Goal: Obtain resource: Download file/media

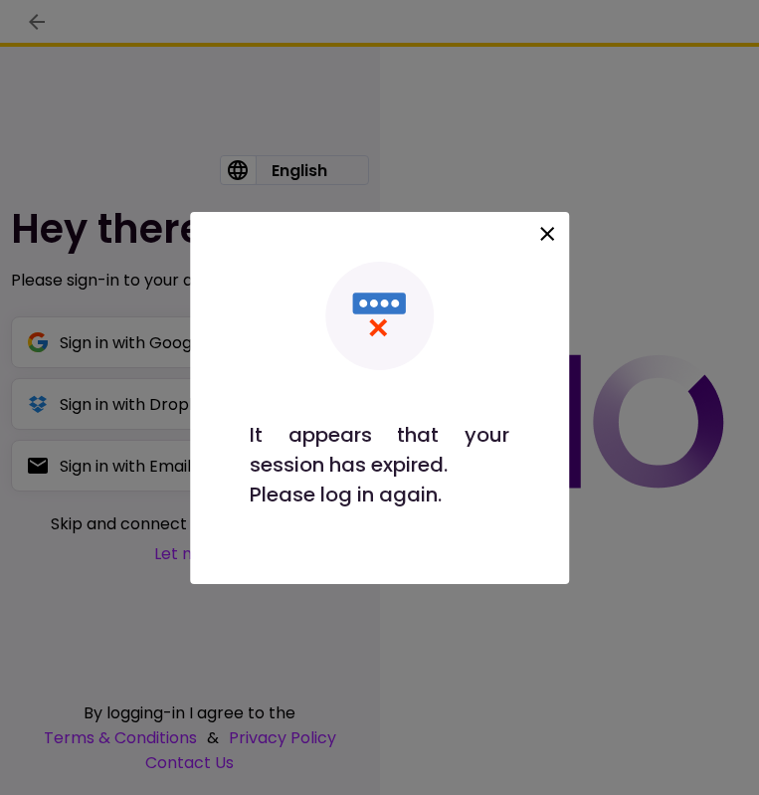
click at [551, 240] on icon at bounding box center [547, 234] width 24 height 24
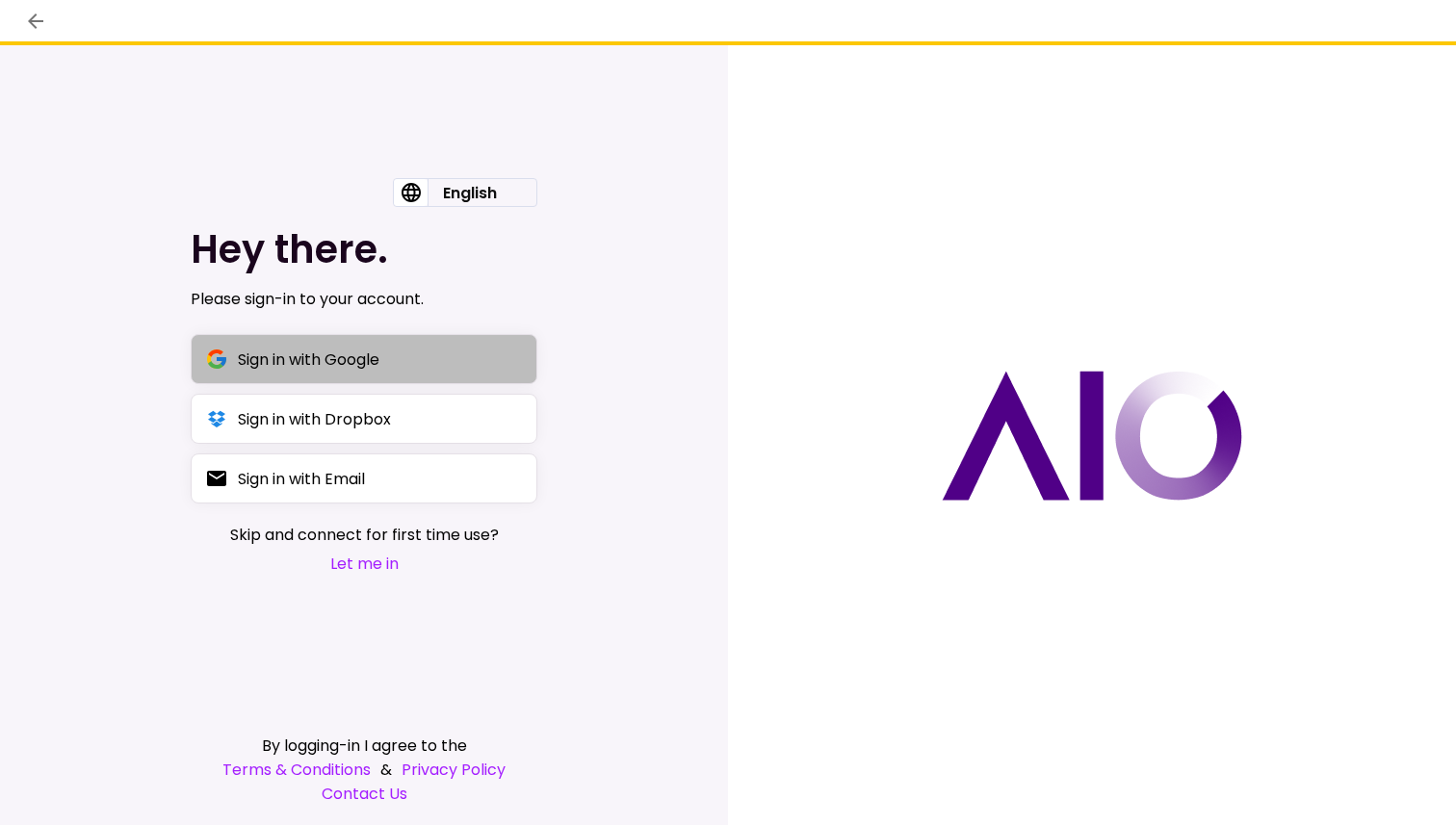
click at [306, 360] on div "Sign in with Google" at bounding box center [309, 359] width 141 height 24
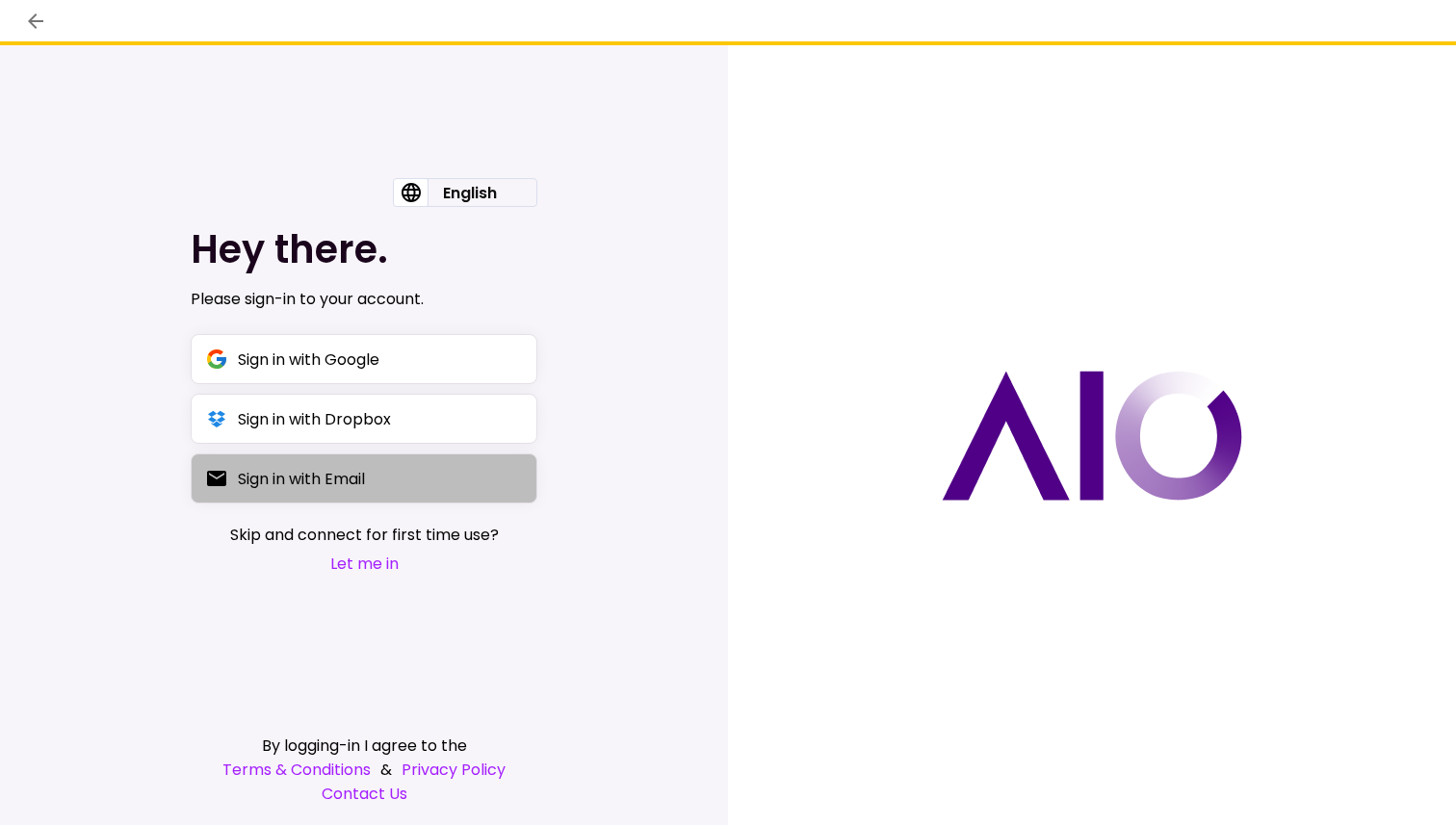
click at [300, 479] on div "Sign in with Email" at bounding box center [301, 479] width 127 height 24
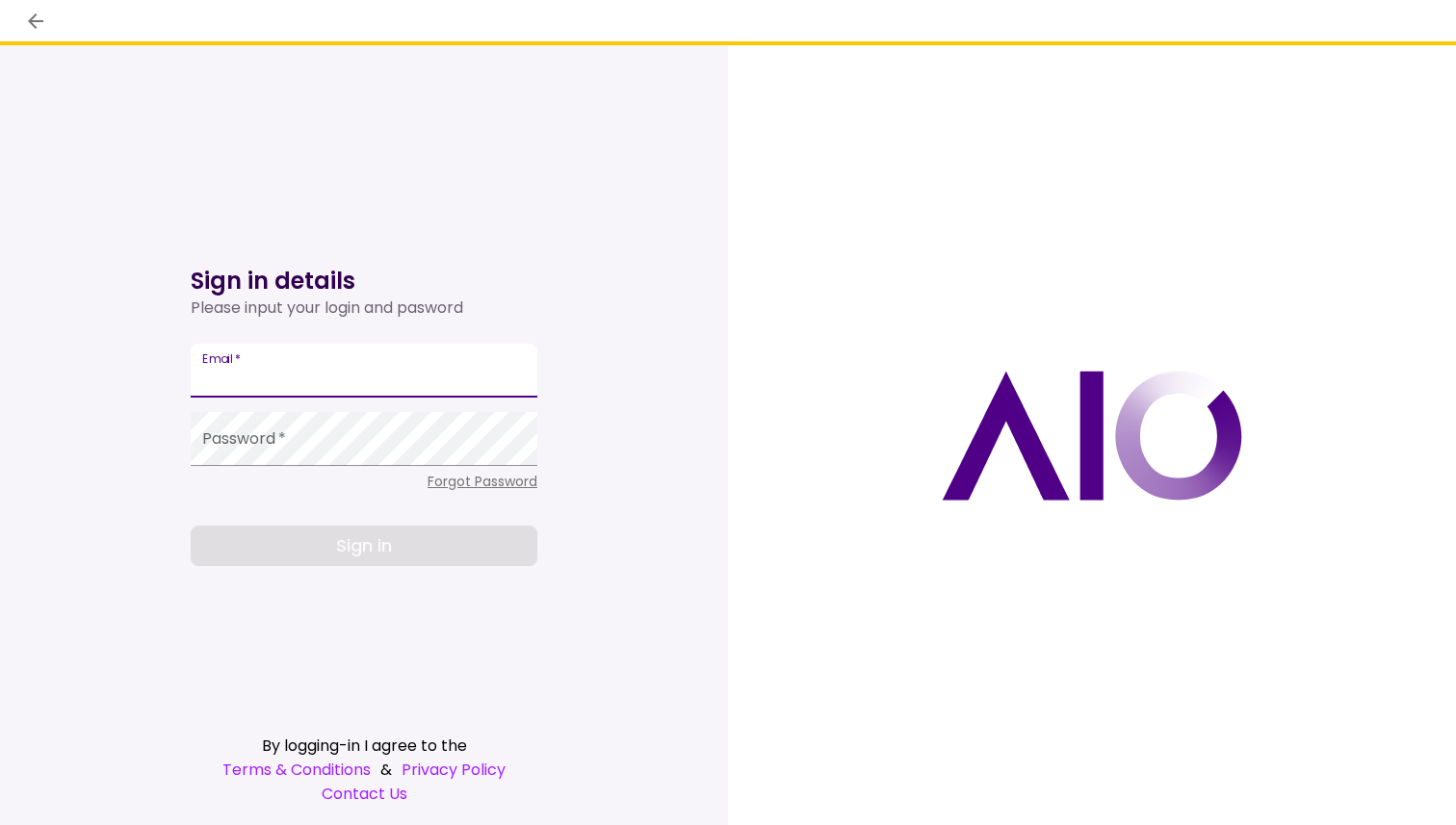
click at [279, 380] on input "Email   *" at bounding box center [364, 370] width 346 height 54
type input "**********"
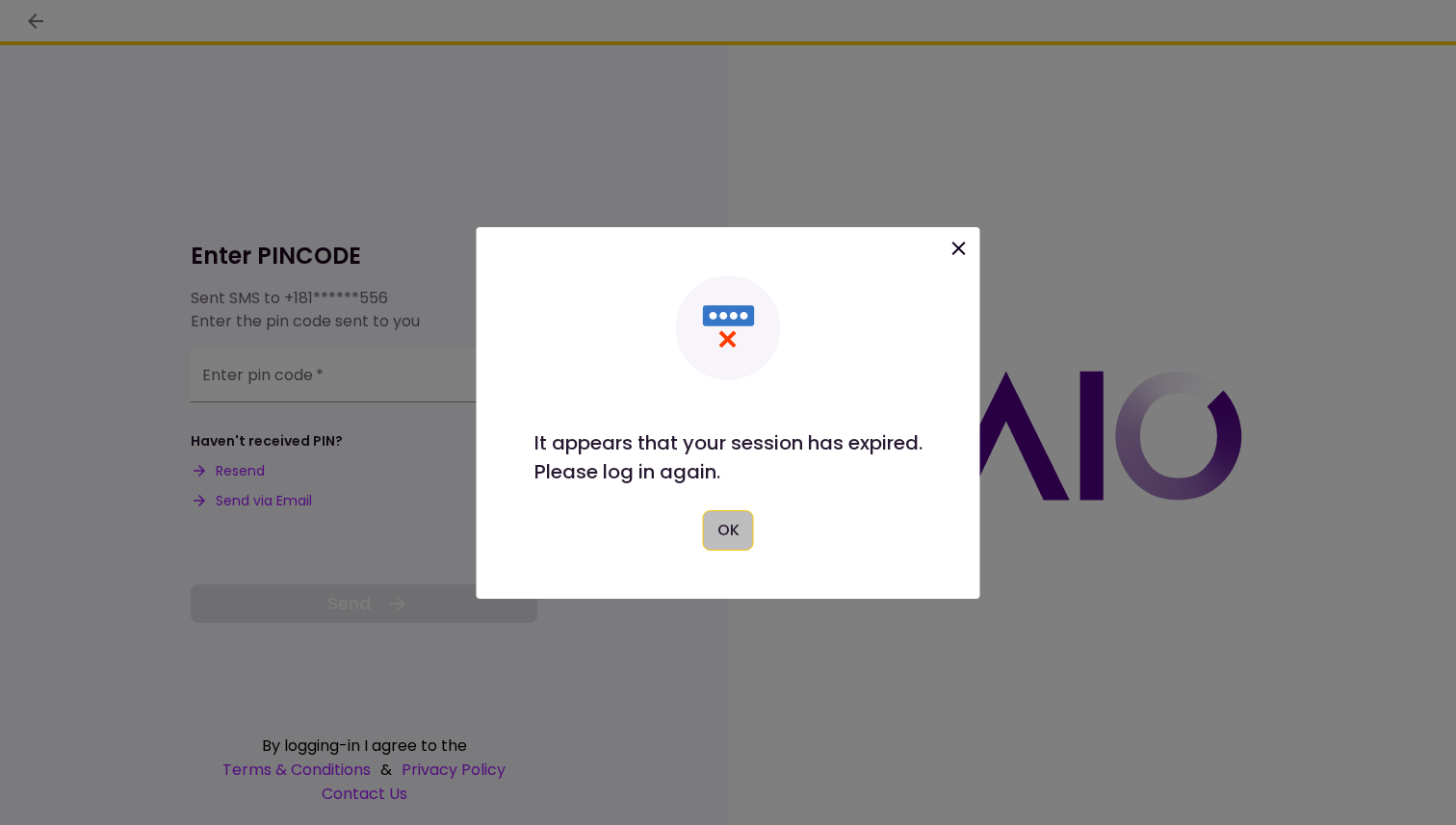
click at [728, 517] on button "OK" at bounding box center [728, 530] width 51 height 41
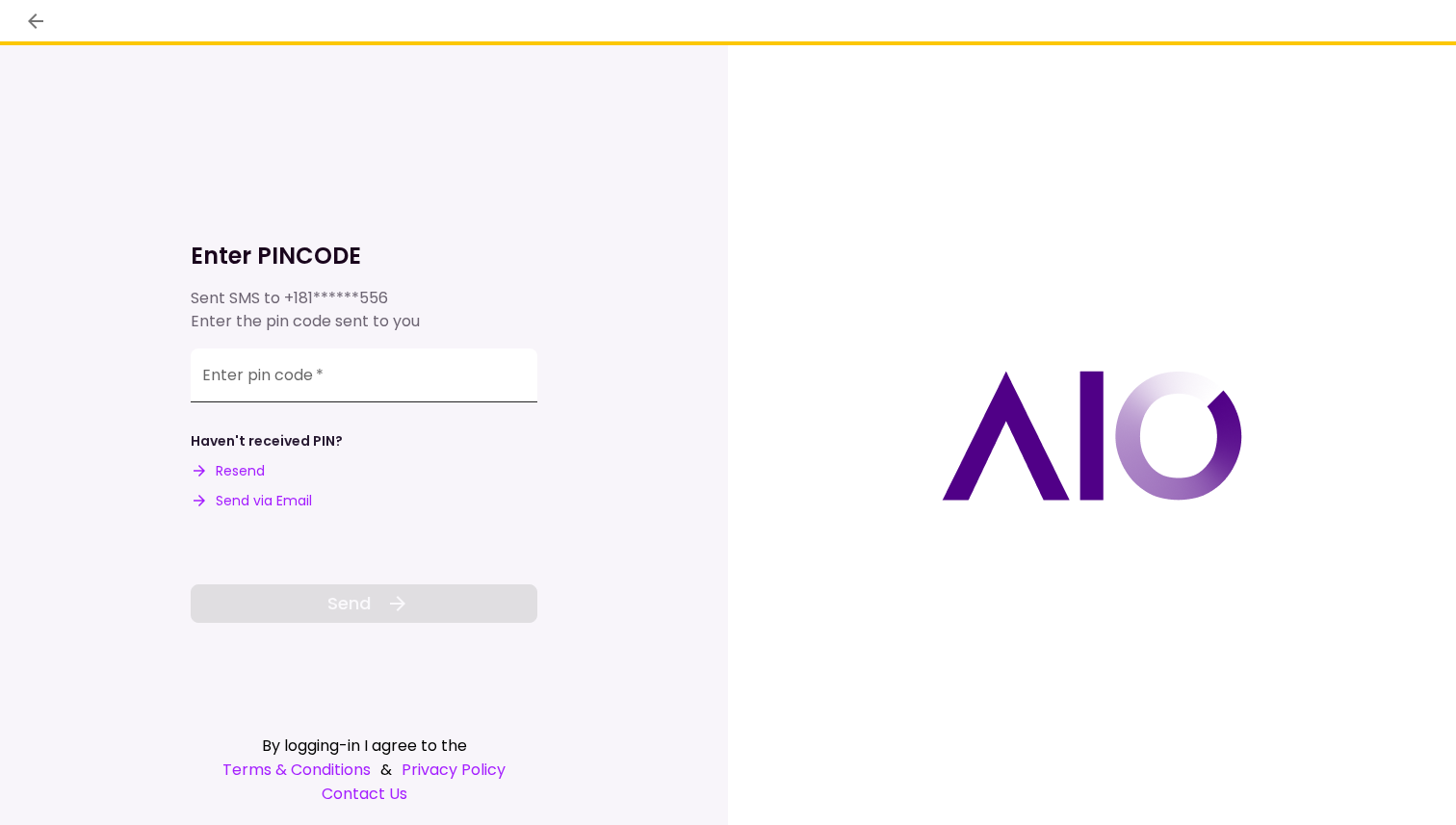
click at [315, 377] on input "Enter pin code   *" at bounding box center [364, 375] width 346 height 54
click at [308, 374] on input "Enter pin code   *" at bounding box center [364, 372] width 346 height 54
click at [255, 392] on input "Enter pin code   *" at bounding box center [364, 375] width 346 height 54
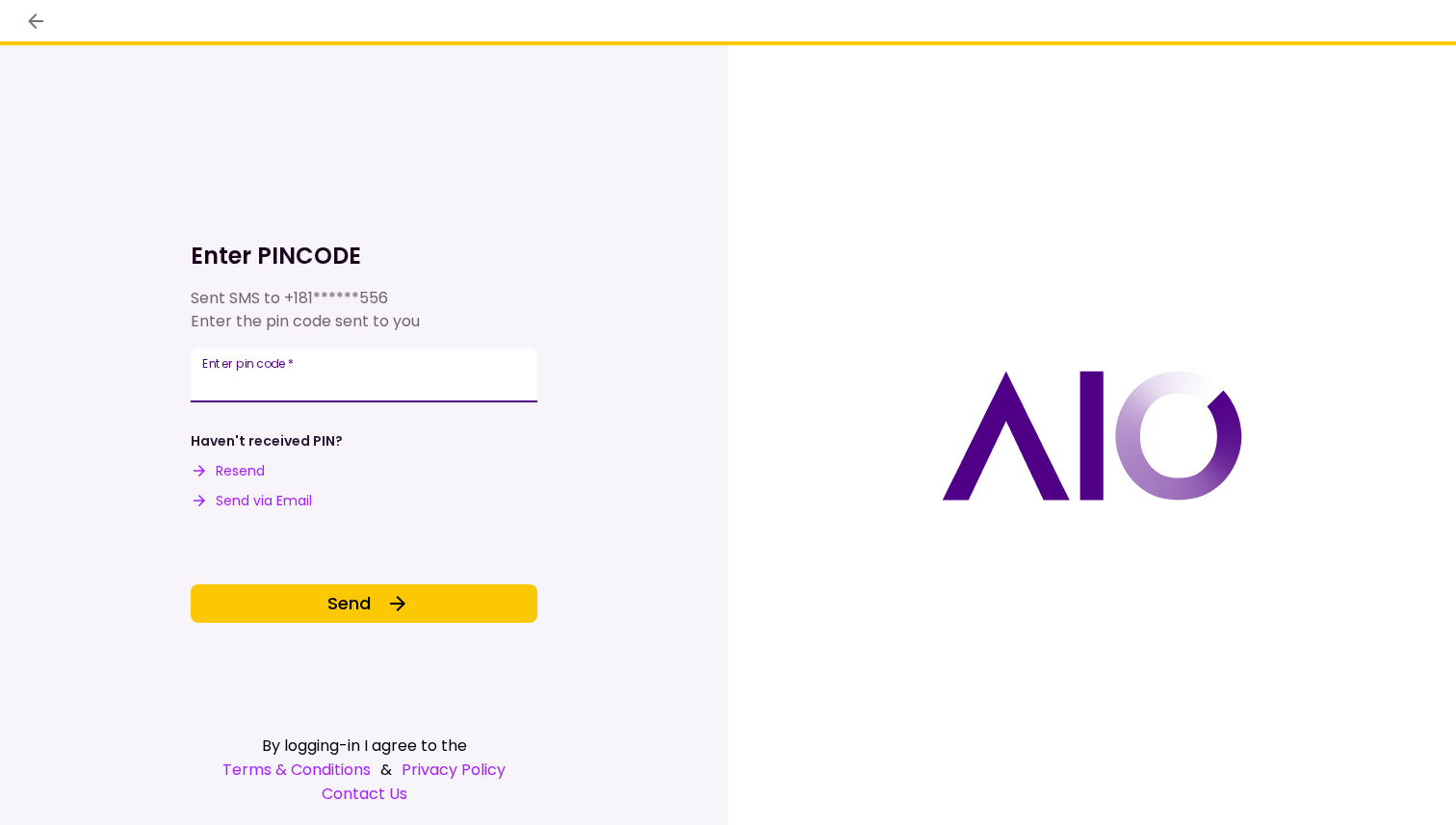
type input "******"
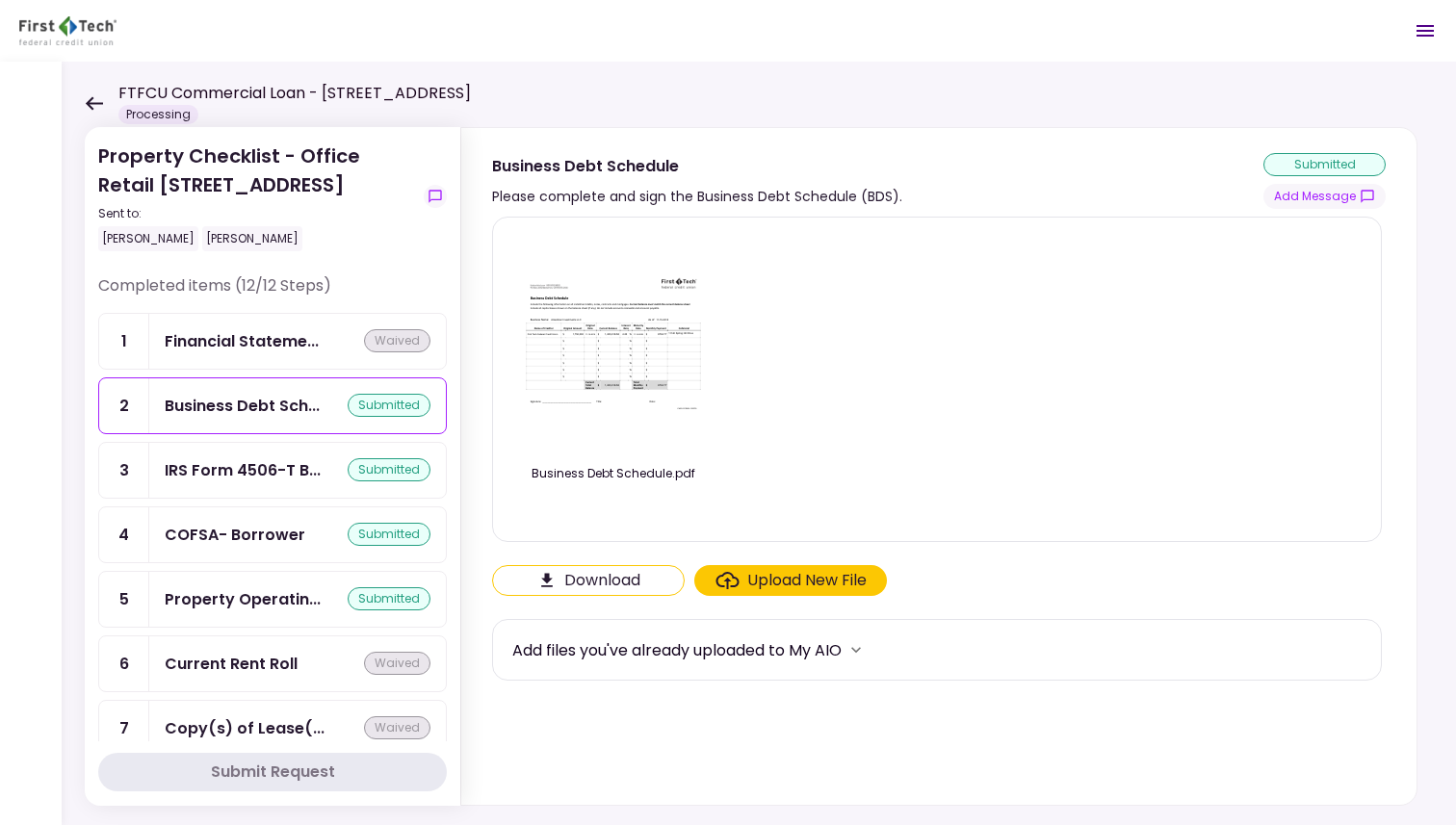
click at [100, 98] on icon at bounding box center [94, 103] width 18 height 15
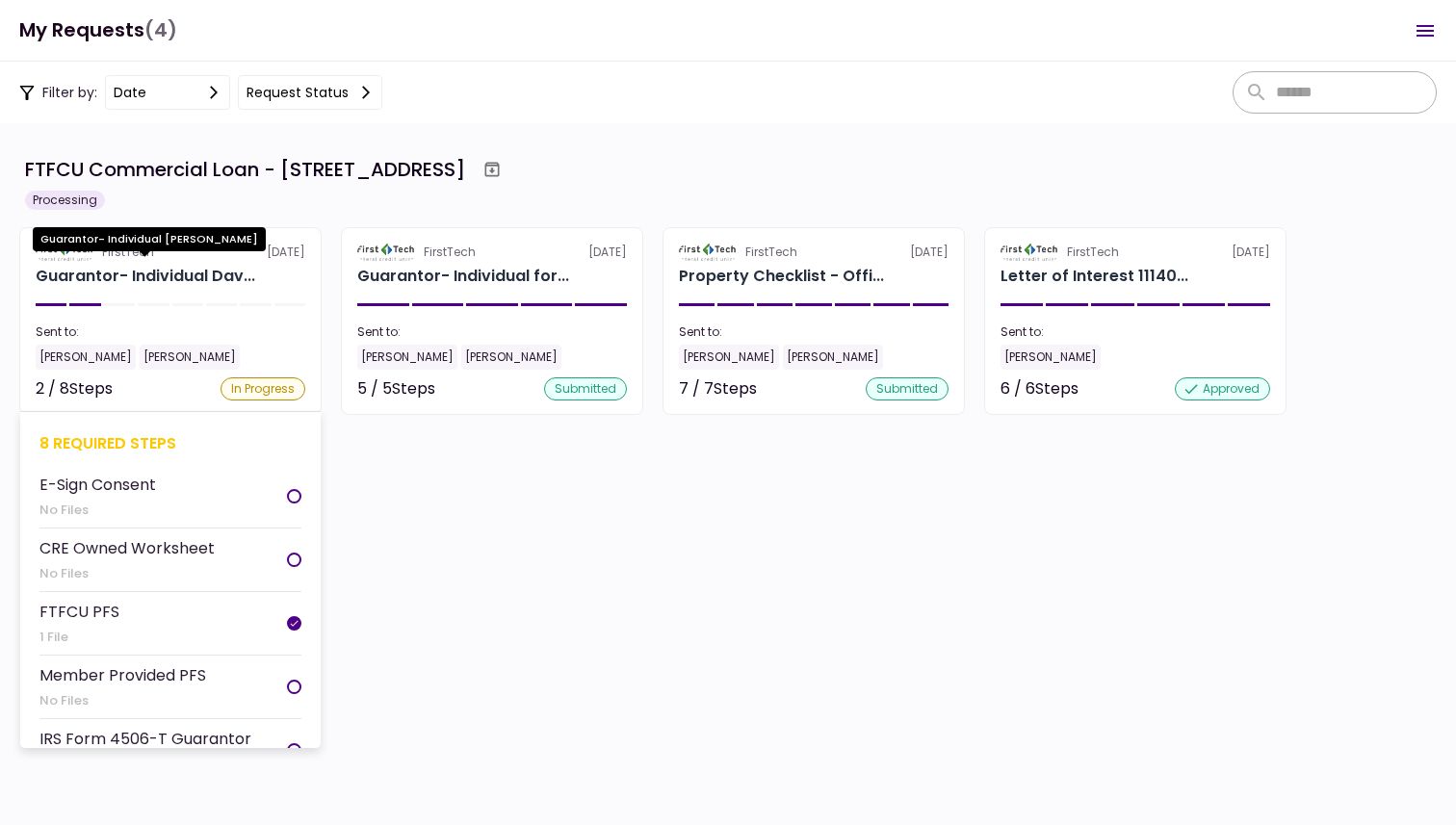
click at [190, 281] on div "Guarantor- Individual Dav..." at bounding box center [145, 277] width 220 height 23
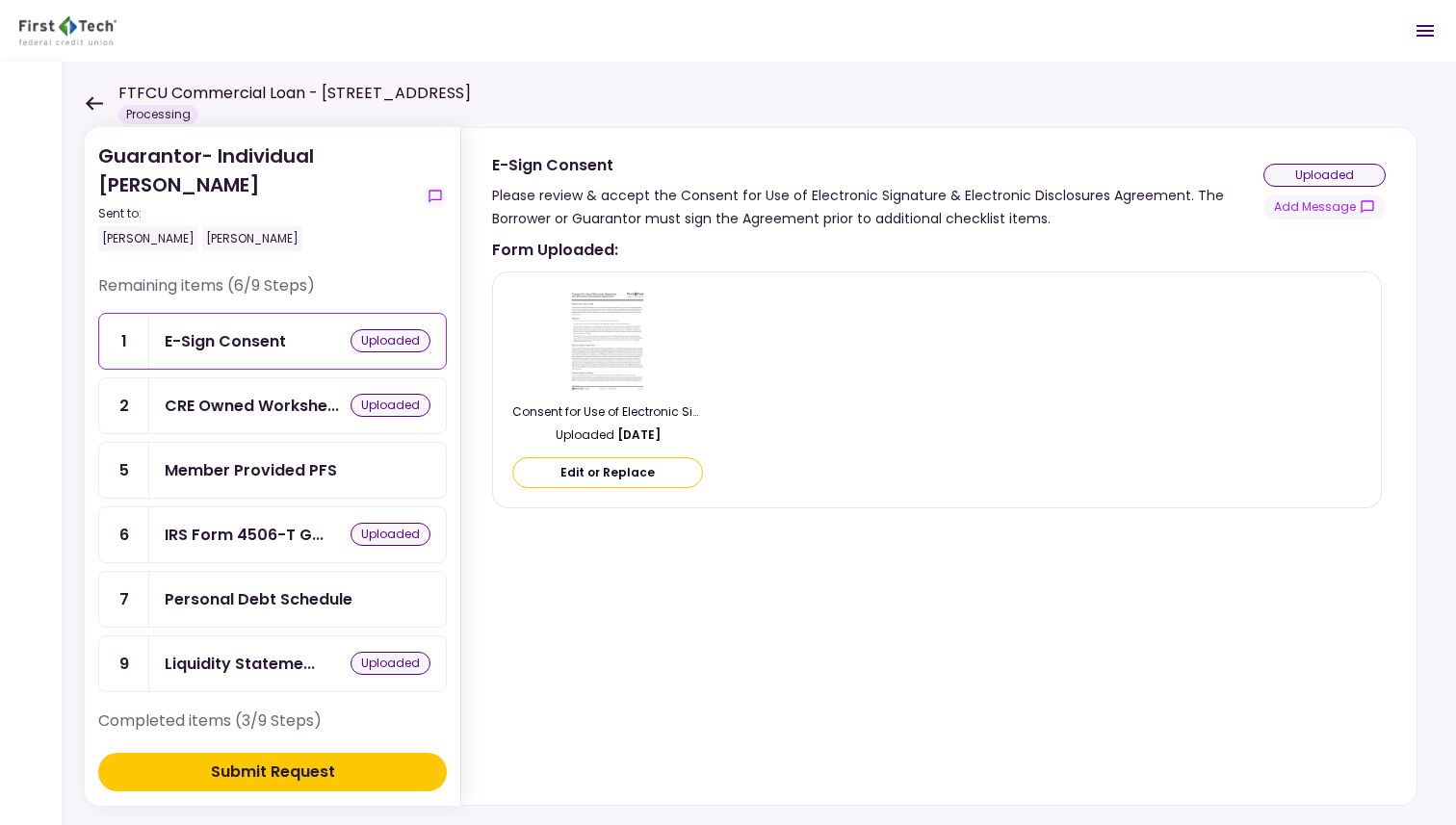
click at [322, 594] on div "Personal Debt Schedule" at bounding box center [258, 599] width 188 height 24
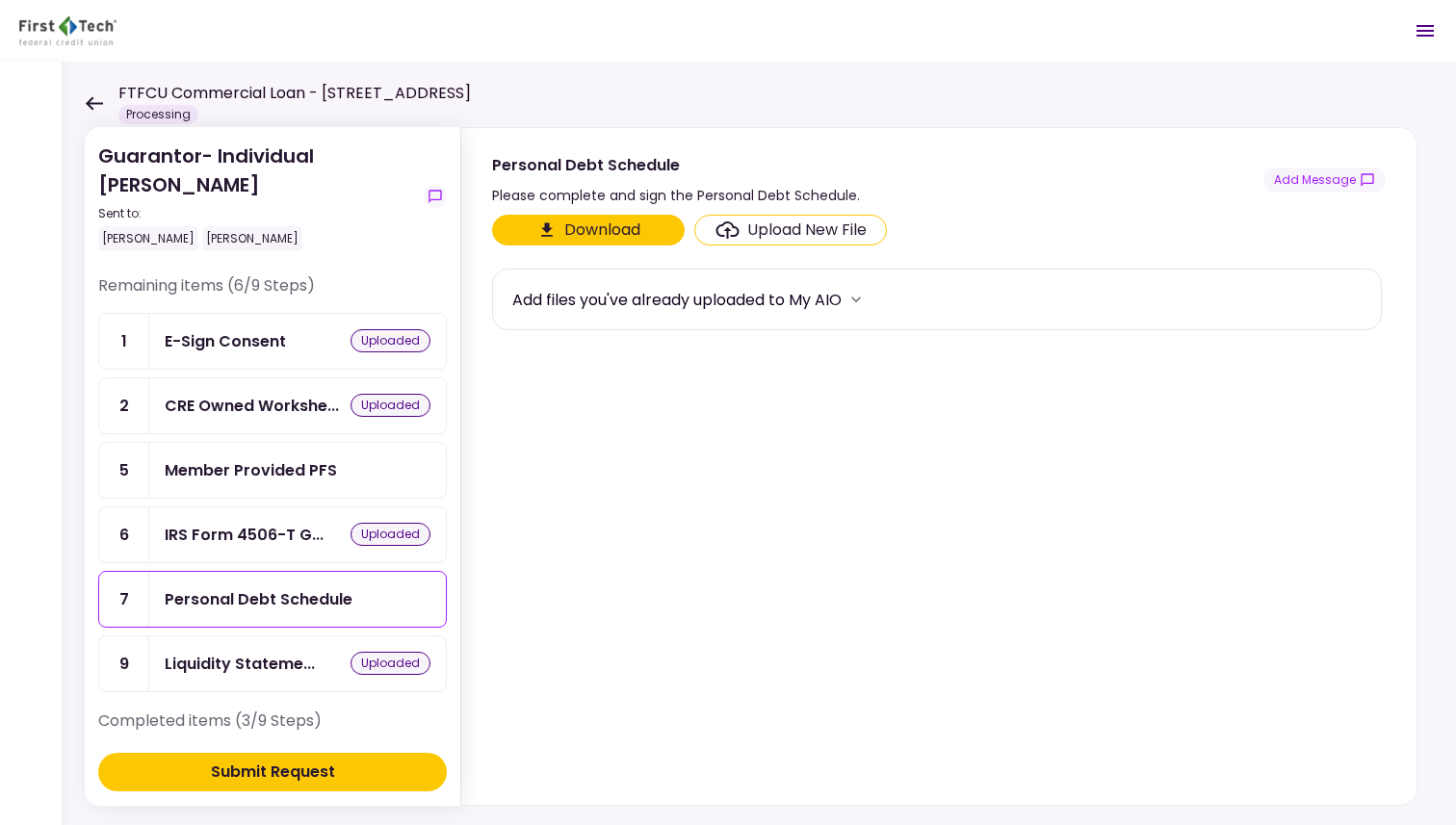
click at [628, 231] on button "Download" at bounding box center [588, 230] width 193 height 31
